Goal: Information Seeking & Learning: Learn about a topic

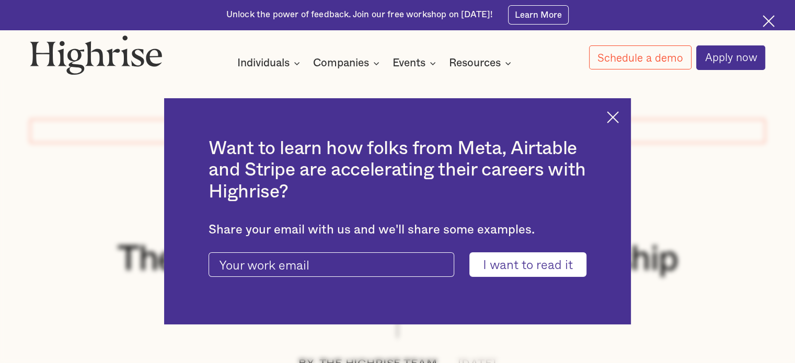
click at [619, 116] on img at bounding box center [613, 117] width 12 height 12
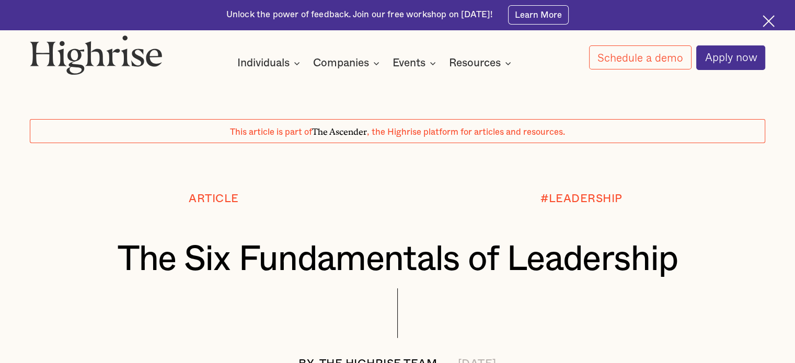
click at [772, 20] on img at bounding box center [769, 21] width 12 height 12
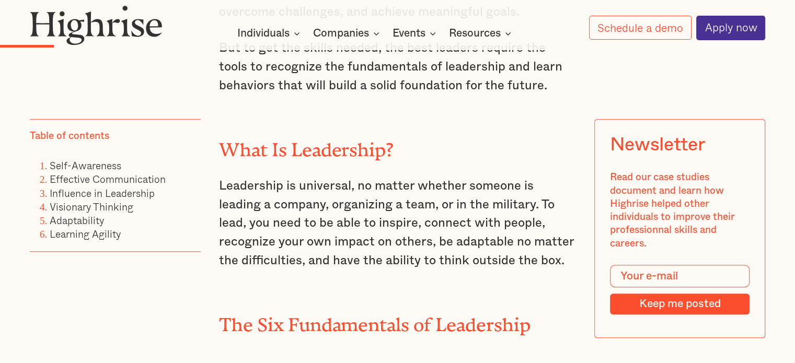
scroll to position [866, 0]
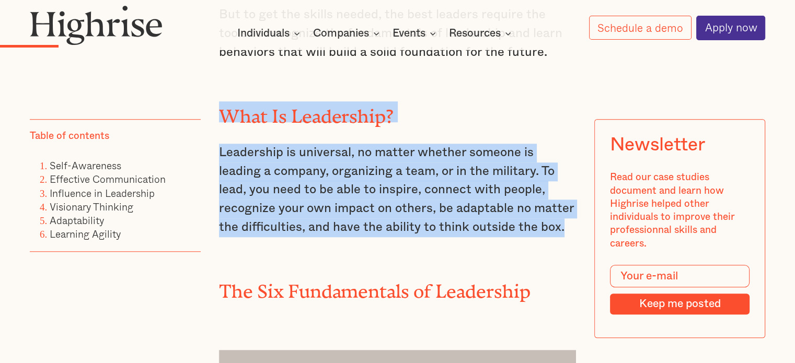
drag, startPoint x: 225, startPoint y: 112, endPoint x: 477, endPoint y: 240, distance: 283.0
copy div "What Is Leadership? Leadership is universal, no matter whether someone is leadi…"
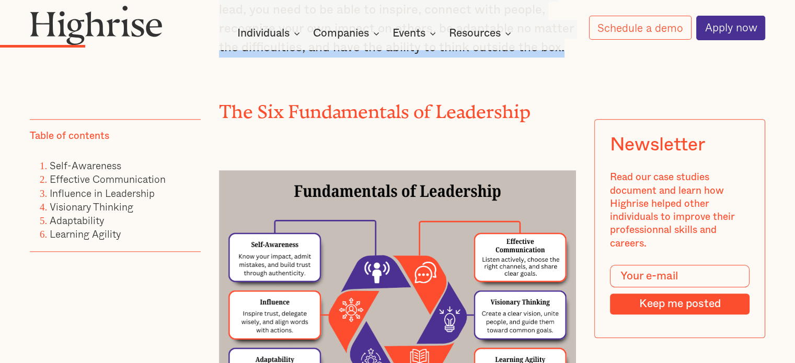
scroll to position [1063, 0]
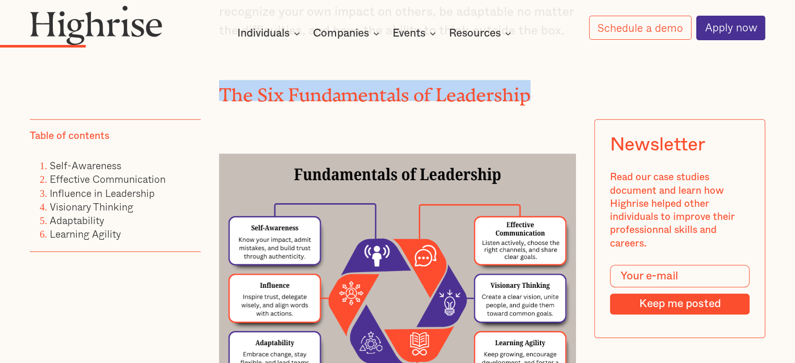
drag, startPoint x: 220, startPoint y: 98, endPoint x: 558, endPoint y: 101, distance: 338.4
click at [566, 101] on h2 "The Six Fundamentals of Leadership" at bounding box center [397, 90] width 357 height 21
copy h2 "The Six Fundamentals of Leadership"
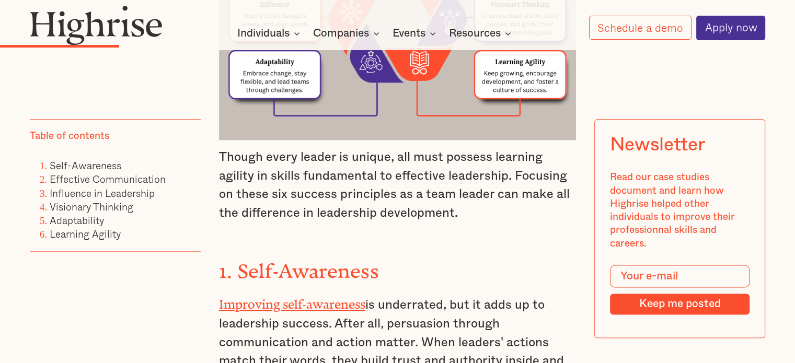
scroll to position [1352, 0]
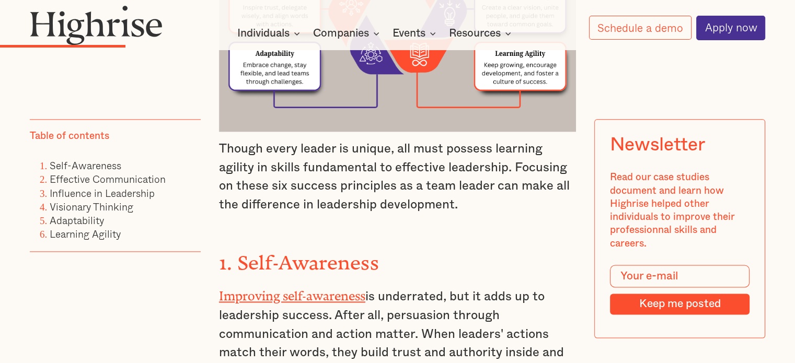
drag, startPoint x: 220, startPoint y: 158, endPoint x: 460, endPoint y: 221, distance: 248.6
click at [460, 215] on p "Though every leader is unique, all must possess learning agility in skills fund…" at bounding box center [397, 177] width 357 height 75
copy p "Though every leader is unique, all must possess learning agility in skills fund…"
click at [517, 265] on h3 "1. Self-Awareness" at bounding box center [397, 261] width 357 height 31
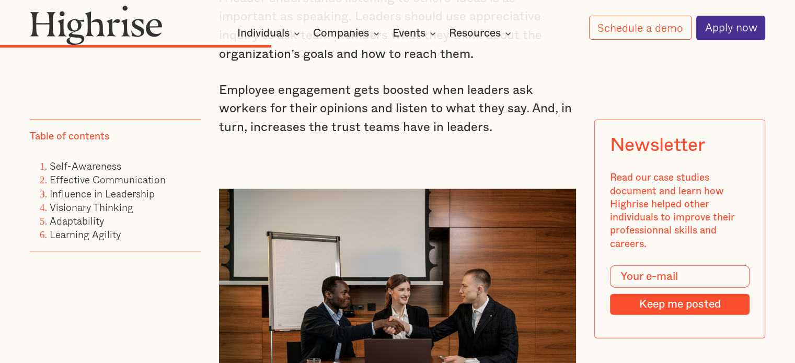
scroll to position [2496, 0]
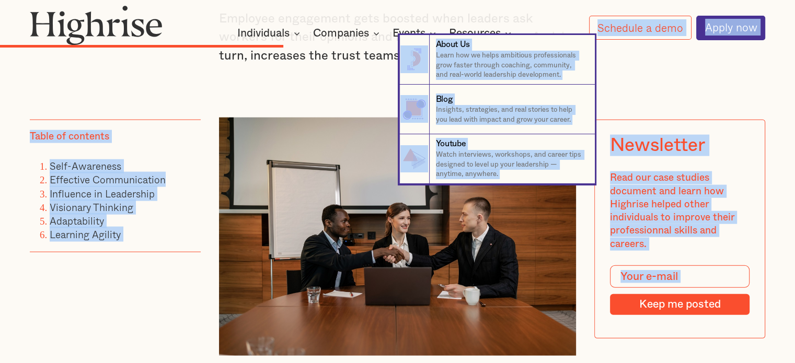
drag, startPoint x: 219, startPoint y: 269, endPoint x: 315, endPoint y: 81, distance: 212.1
click at [314, 79] on nav "8 About Us Learn how we helps ambitious professionals grow faster through coach…" at bounding box center [397, 109] width 795 height 149
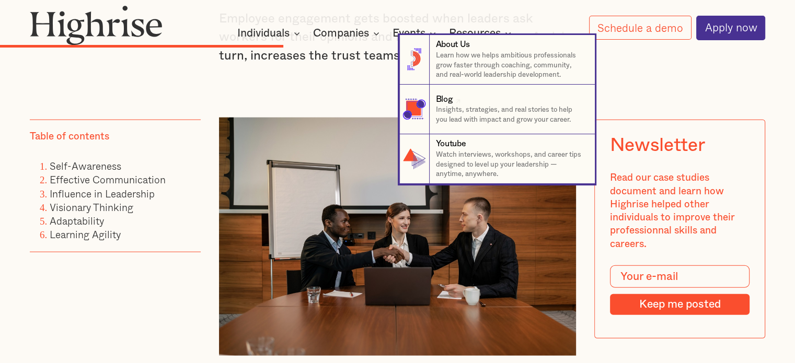
click at [322, 84] on nav "8 About Us Learn how we helps ambitious professionals grow faster through coach…" at bounding box center [397, 109] width 795 height 149
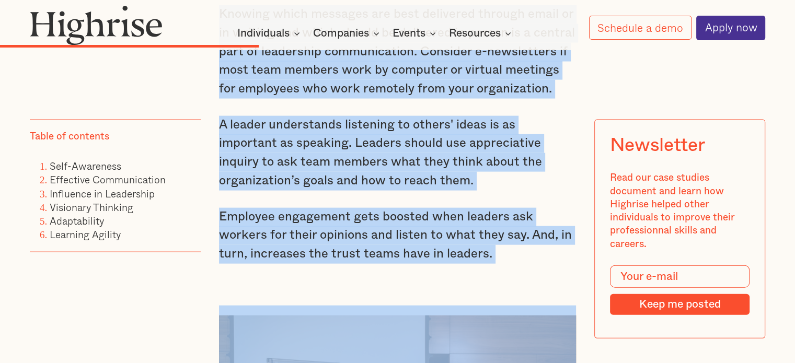
scroll to position [2326, 0]
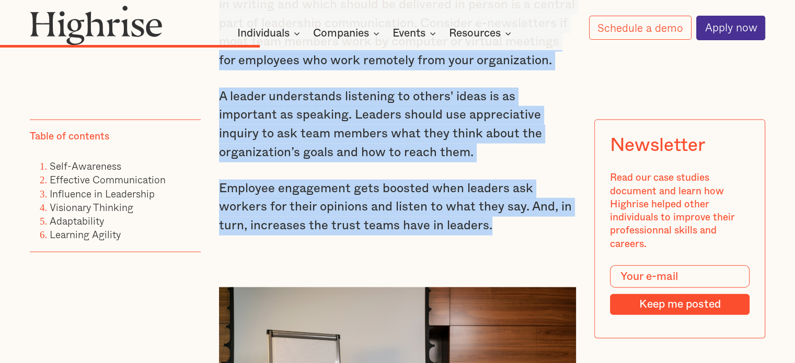
drag, startPoint x: 214, startPoint y: 308, endPoint x: 500, endPoint y: 232, distance: 295.4
copy div "3. Lore-Ipsumdolo Sitametco adip-elitseddo ei temporinci, utl et dolo ma al eni…"
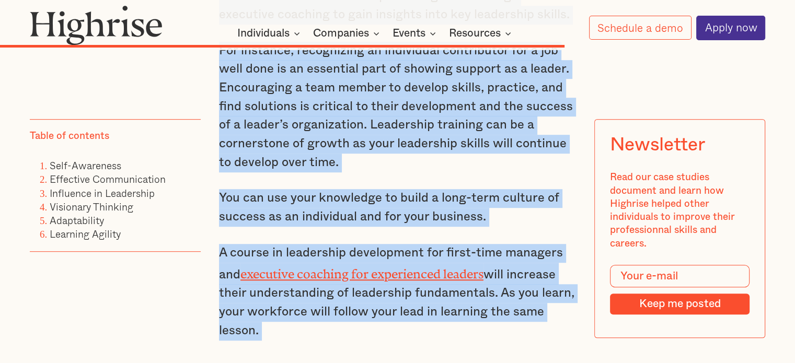
scroll to position [4537, 0]
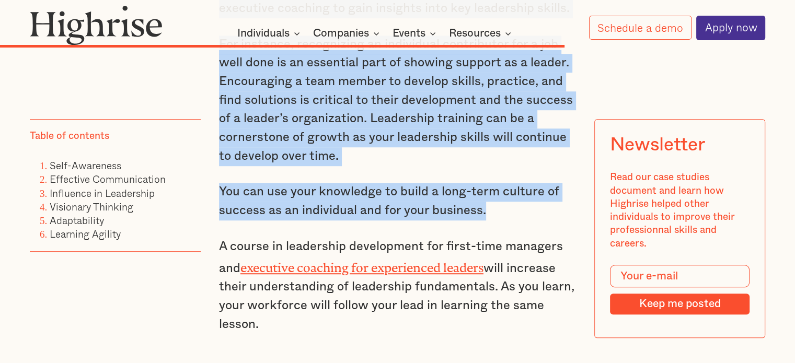
drag, startPoint x: 219, startPoint y: 71, endPoint x: 483, endPoint y: 186, distance: 287.9
copy div "8. Loremipsu do Sitametcon Adipiscin el seddoeiusm te inc ut lab etdolorem aliq…"
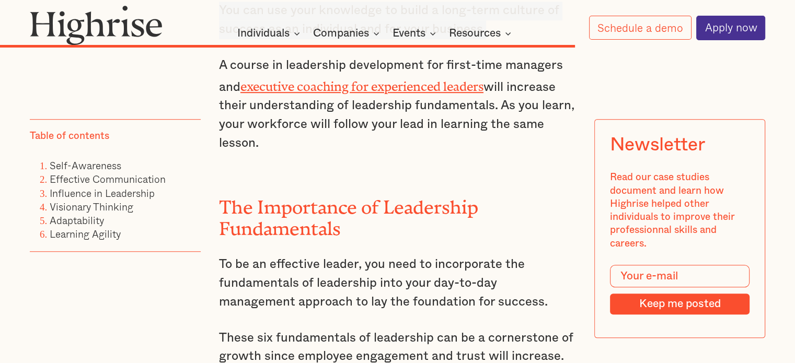
scroll to position [4575, 0]
